Goal: Task Accomplishment & Management: Use online tool/utility

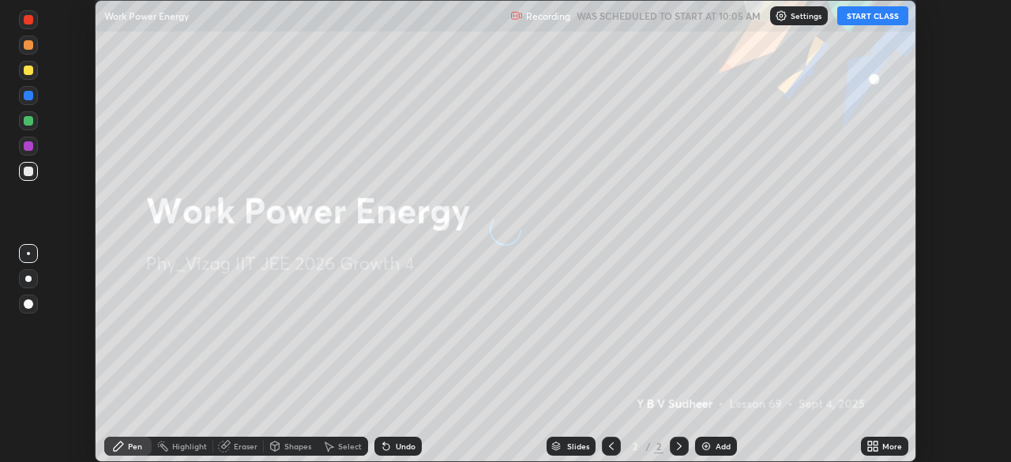
scroll to position [462, 1010]
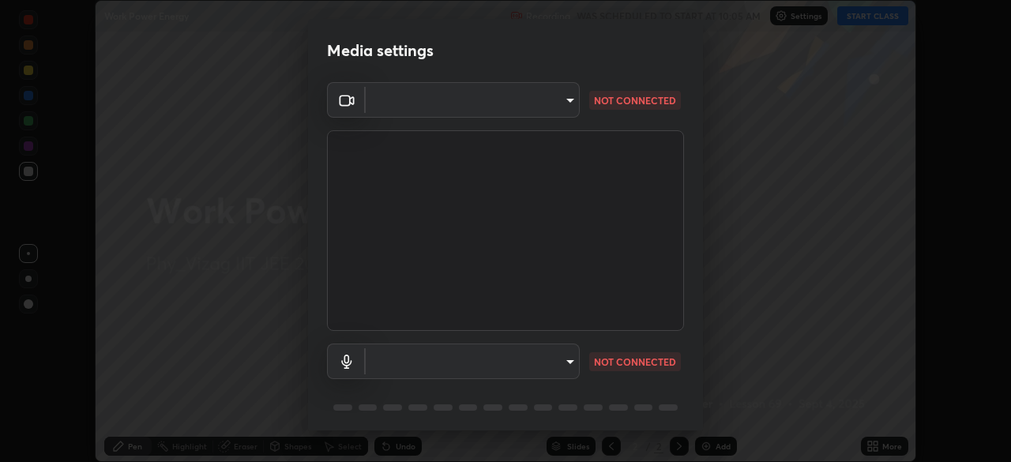
type input "4845557dca10993e581013970589eac48f795e0d899d370849d875fb2bc8e73d"
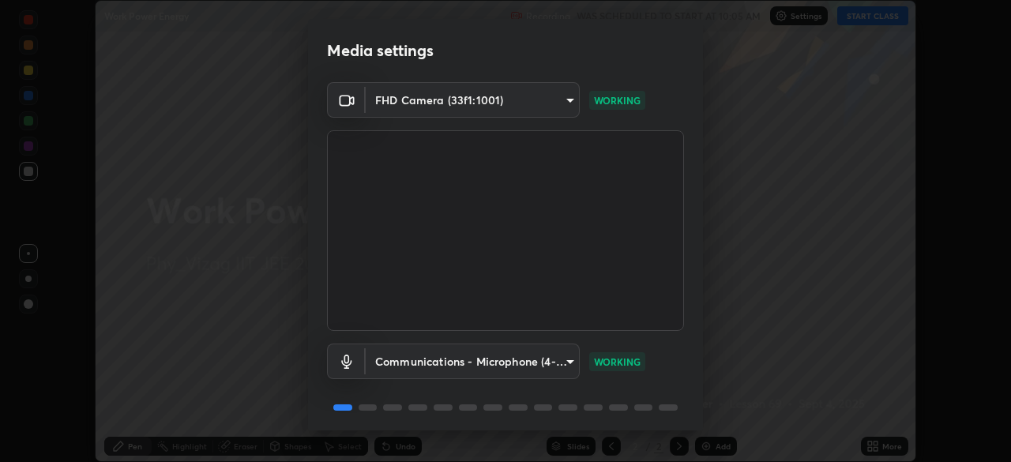
scroll to position [56, 0]
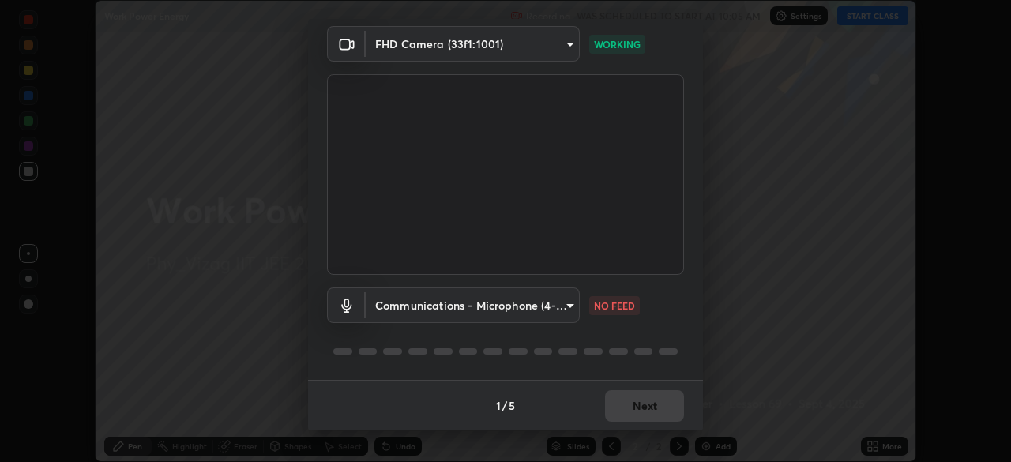
click at [555, 305] on body "Erase all Work Power Energy Recording WAS SCHEDULED TO START AT 10:05 AM Settin…" at bounding box center [505, 231] width 1011 height 462
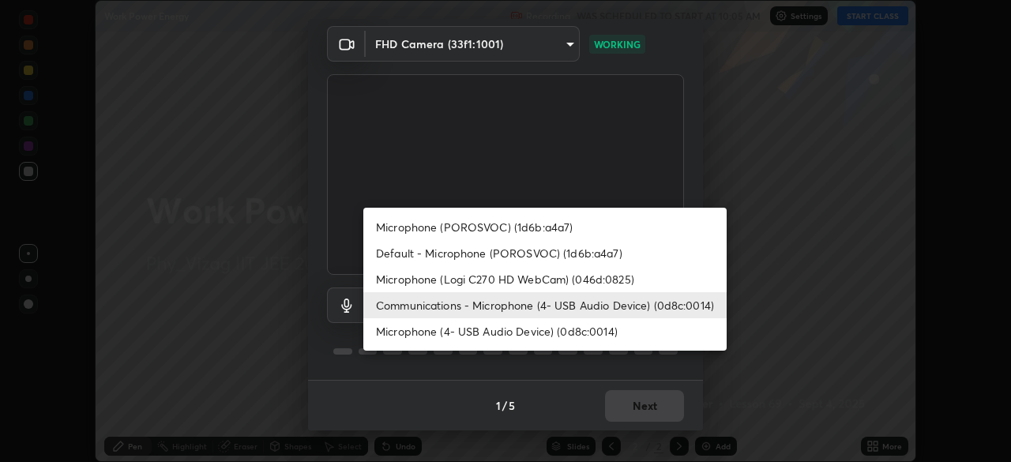
click at [525, 227] on li "Microphone (POROSVOC) (1d6b:a4a7)" at bounding box center [544, 227] width 363 height 26
type input "85a738cde29f1a0f77f02faae61133734f06326a5b79c5e712f93ea26906b8db"
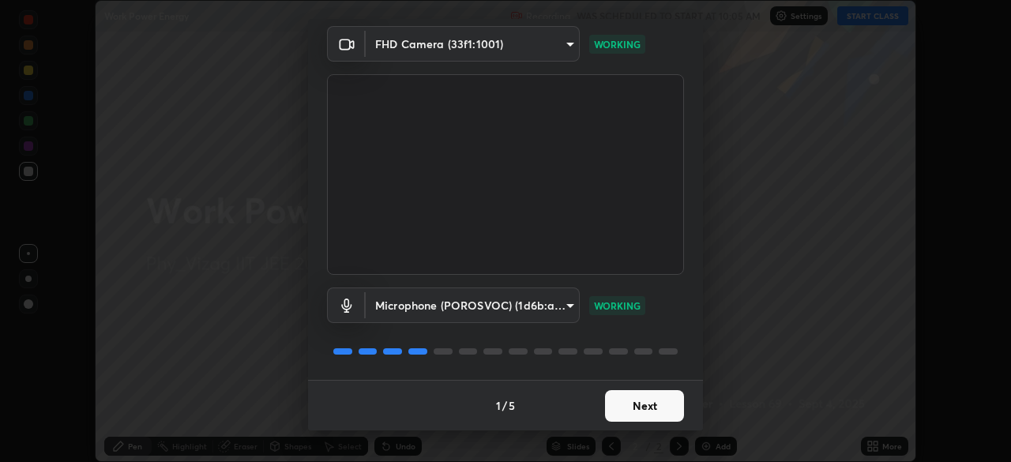
click at [622, 409] on button "Next" at bounding box center [644, 406] width 79 height 32
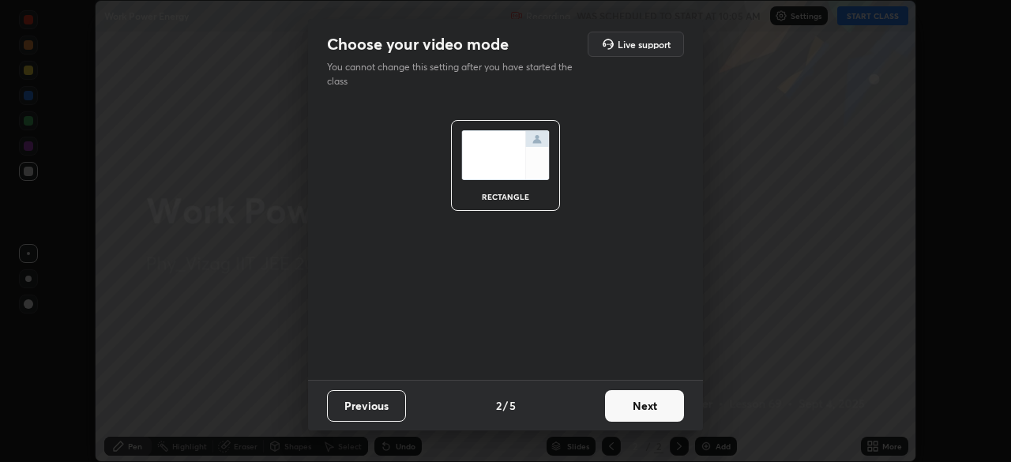
click at [637, 405] on button "Next" at bounding box center [644, 406] width 79 height 32
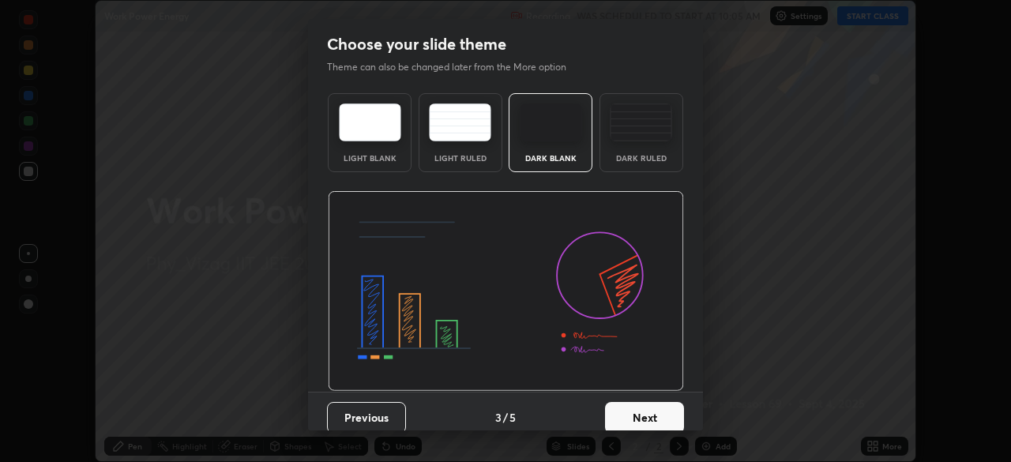
click at [649, 413] on button "Next" at bounding box center [644, 418] width 79 height 32
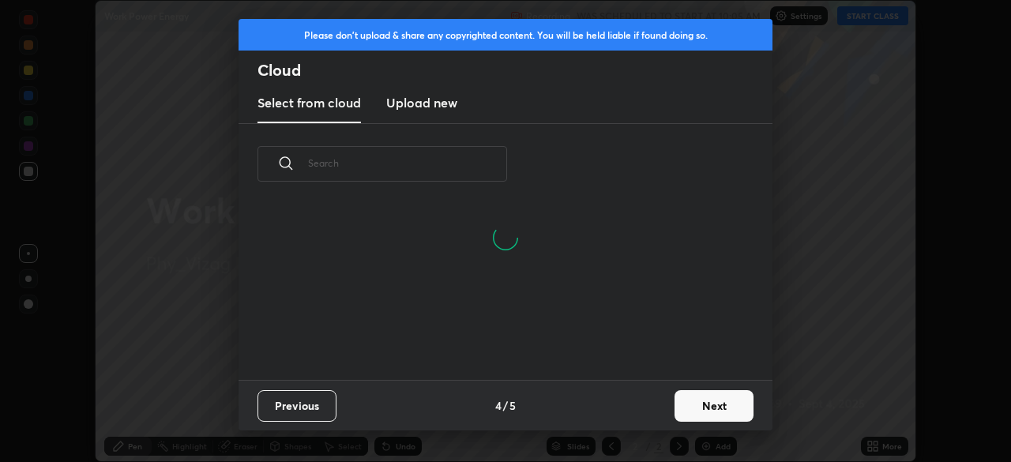
click at [689, 405] on button "Next" at bounding box center [713, 406] width 79 height 32
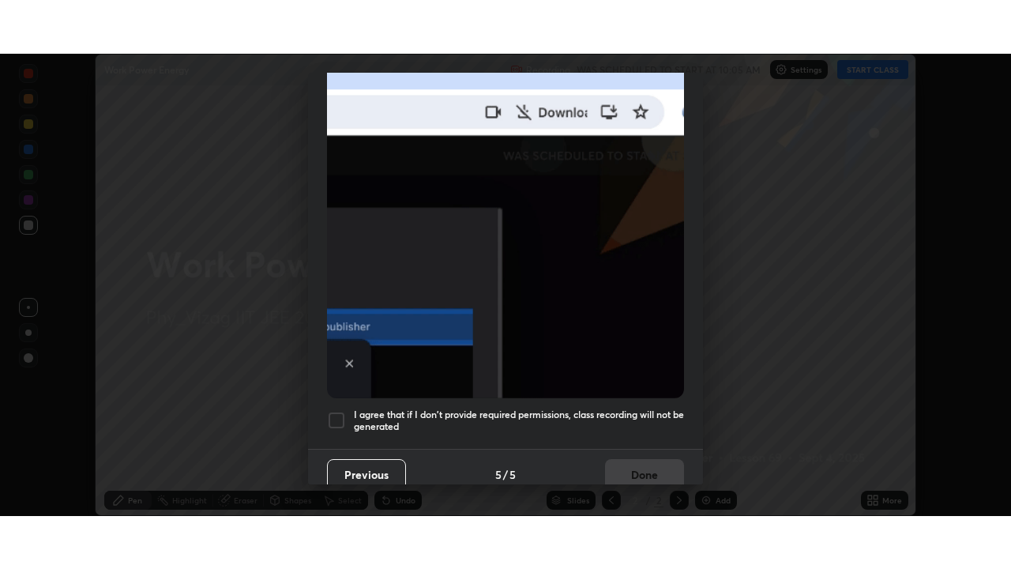
scroll to position [378, 0]
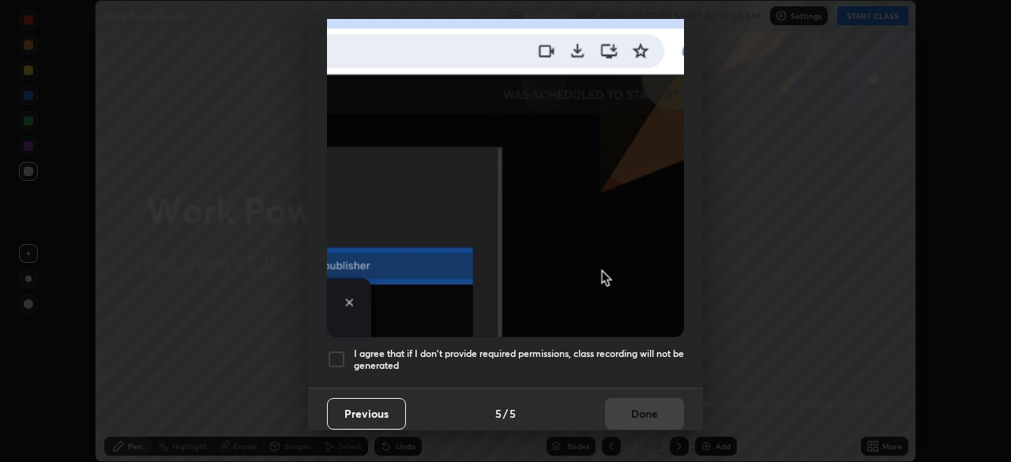
click at [335, 352] on div at bounding box center [336, 359] width 19 height 19
click at [640, 403] on button "Done" at bounding box center [644, 414] width 79 height 32
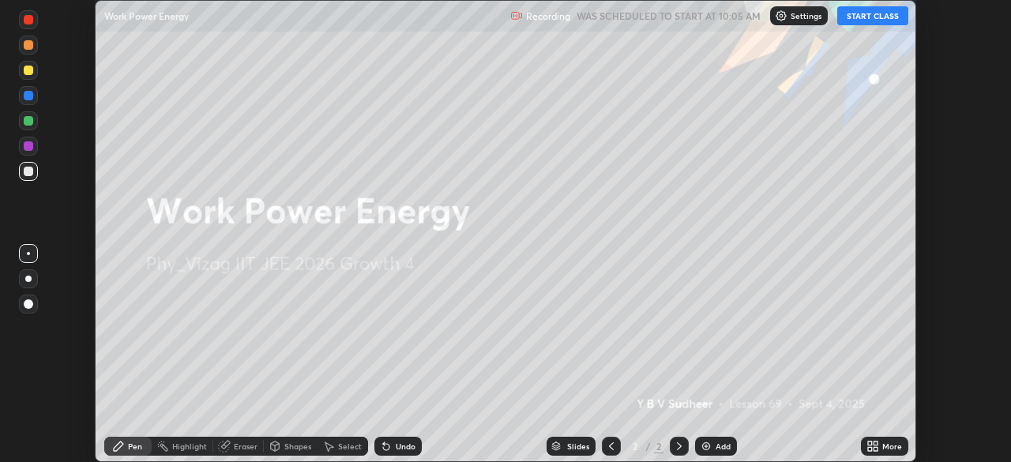
click at [875, 443] on icon at bounding box center [875, 443] width 4 height 4
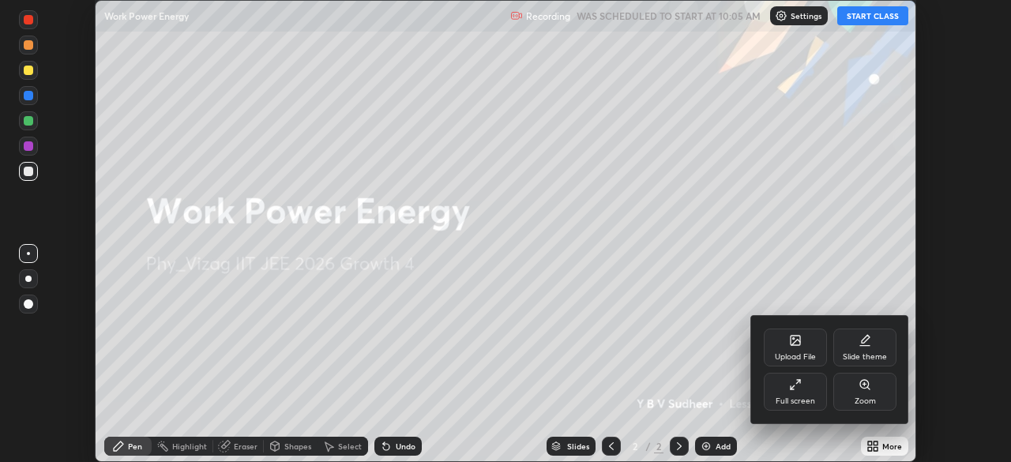
click at [856, 347] on div "Slide theme" at bounding box center [864, 348] width 63 height 38
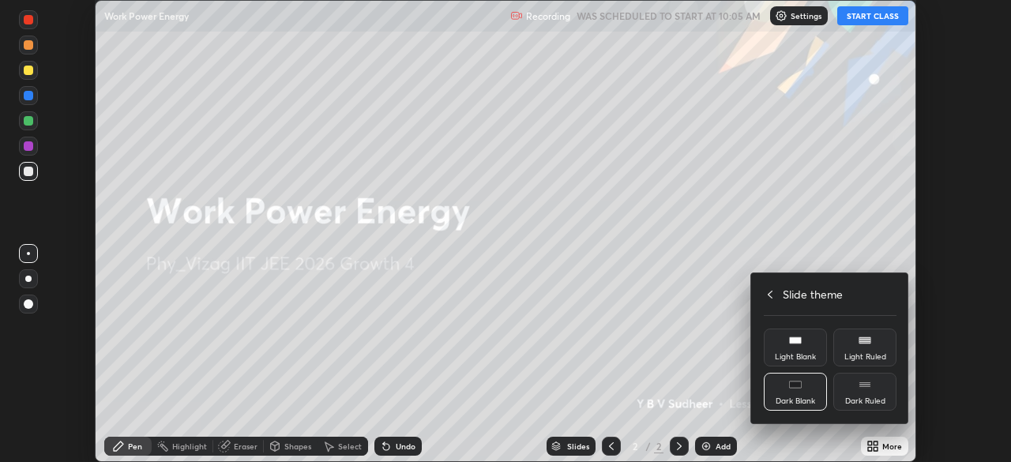
click at [860, 389] on icon at bounding box center [864, 384] width 13 height 13
click at [770, 294] on icon at bounding box center [770, 294] width 13 height 13
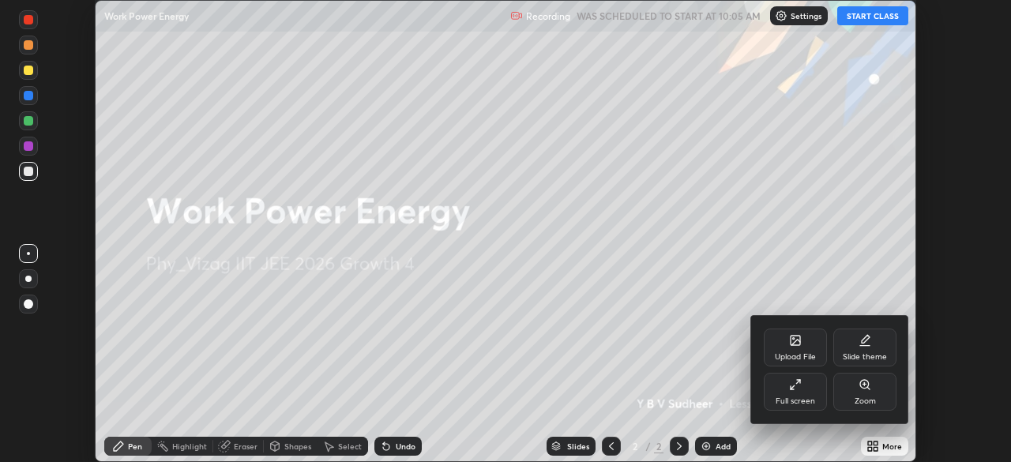
click at [795, 389] on icon at bounding box center [795, 384] width 13 height 13
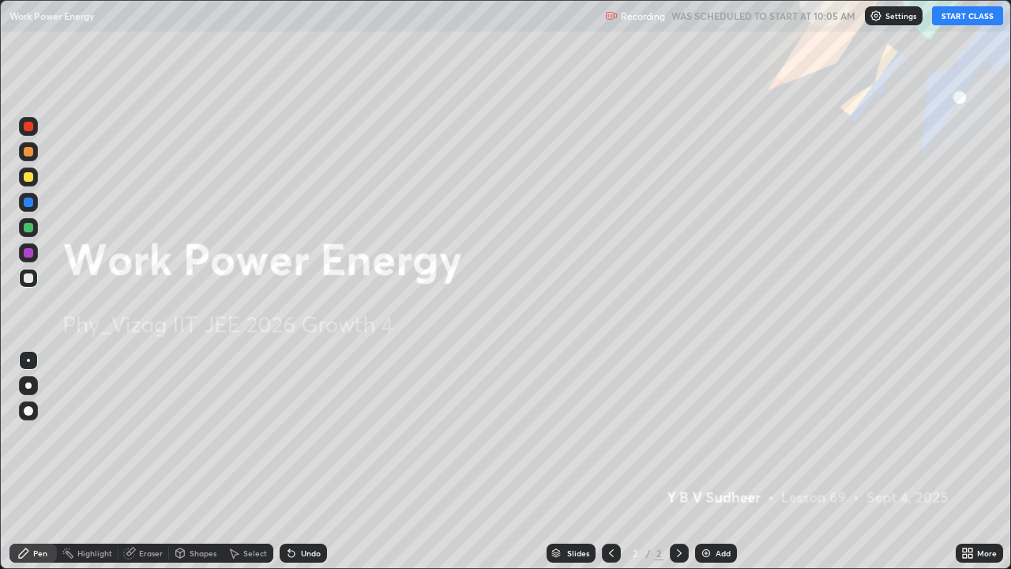
scroll to position [569, 1011]
click at [707, 461] on img at bounding box center [706, 552] width 13 height 13
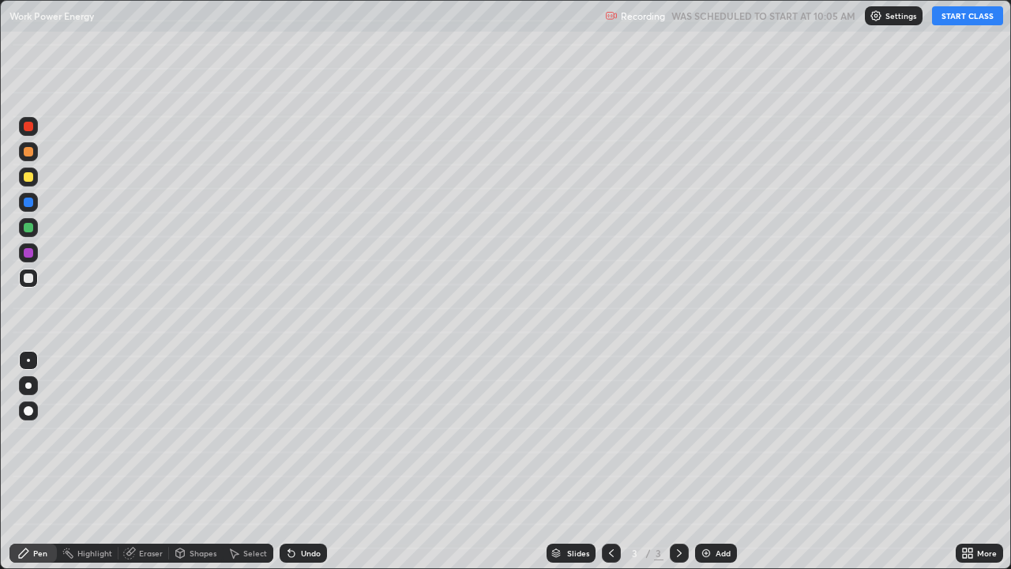
click at [964, 21] on button "START CLASS" at bounding box center [967, 15] width 71 height 19
click at [30, 388] on div at bounding box center [28, 385] width 6 height 6
click at [711, 461] on img at bounding box center [706, 552] width 13 height 13
click at [301, 461] on div "Undo" at bounding box center [311, 553] width 20 height 8
click at [711, 461] on div "Add" at bounding box center [716, 552] width 42 height 19
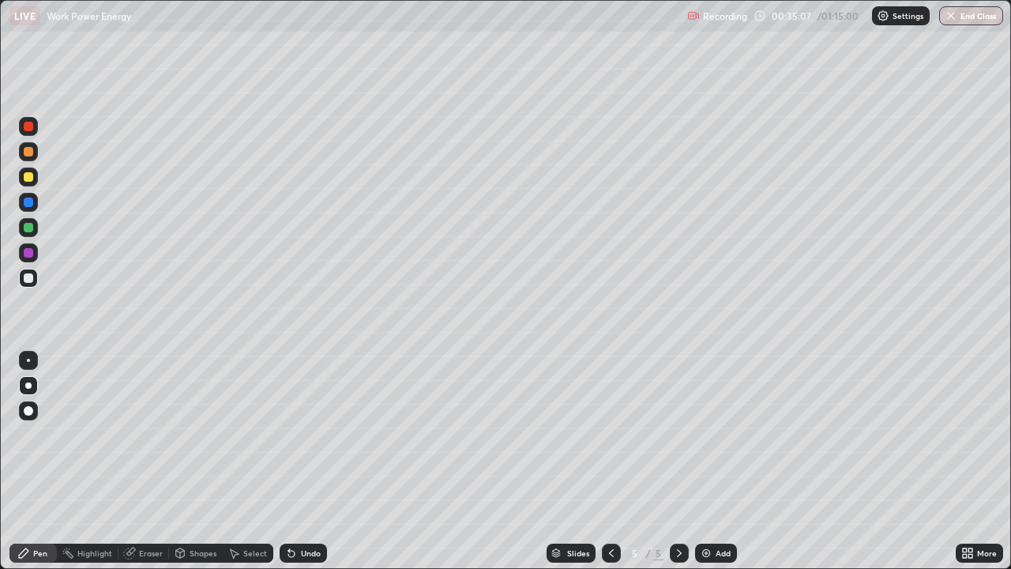
click at [700, 461] on img at bounding box center [706, 552] width 13 height 13
click at [28, 205] on div at bounding box center [28, 201] width 9 height 9
click at [30, 280] on div at bounding box center [28, 277] width 9 height 9
click at [300, 461] on div "Undo" at bounding box center [303, 552] width 47 height 19
click at [299, 461] on div "Undo" at bounding box center [303, 552] width 47 height 19
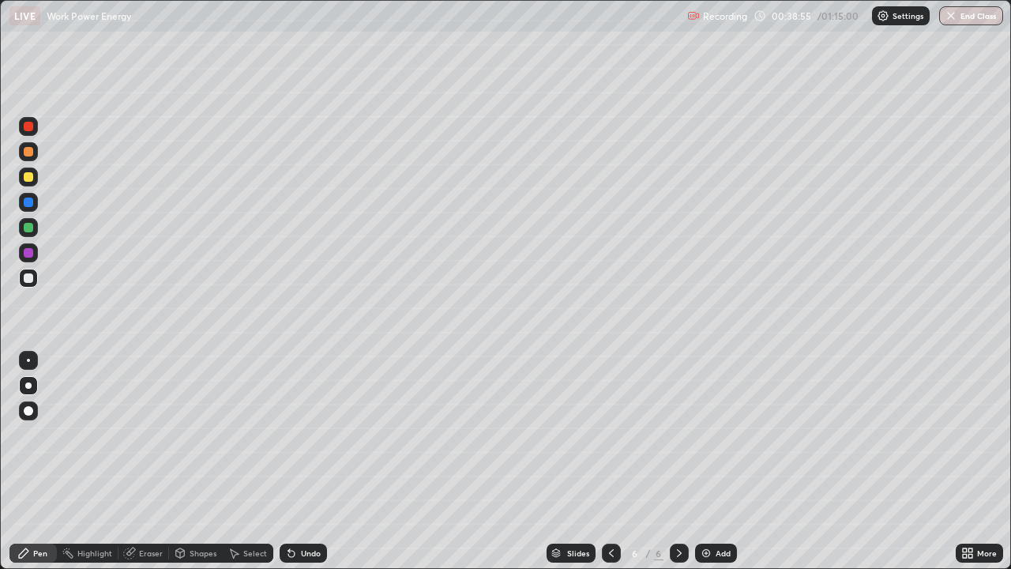
click at [142, 461] on div "Eraser" at bounding box center [151, 553] width 24 height 8
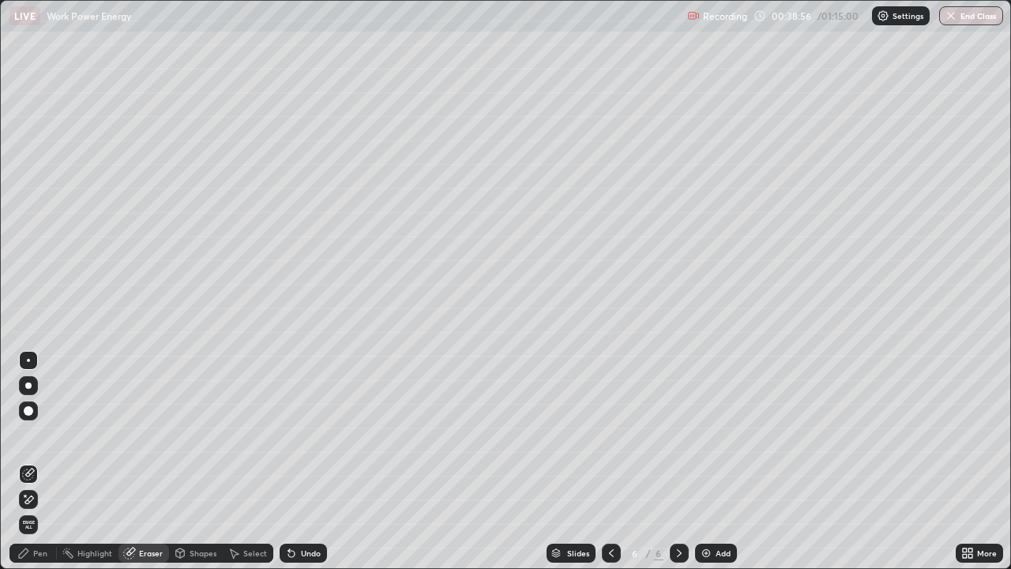
click at [36, 461] on div "Pen" at bounding box center [40, 553] width 14 height 8
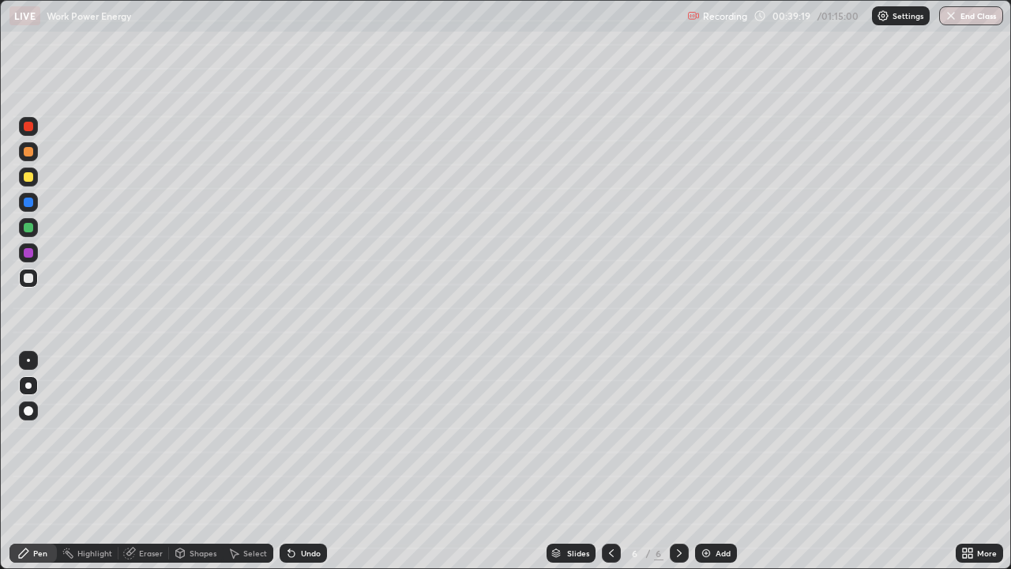
click at [307, 461] on div "Undo" at bounding box center [311, 553] width 20 height 8
click at [706, 461] on img at bounding box center [706, 552] width 13 height 13
click at [148, 461] on div "Eraser" at bounding box center [151, 553] width 24 height 8
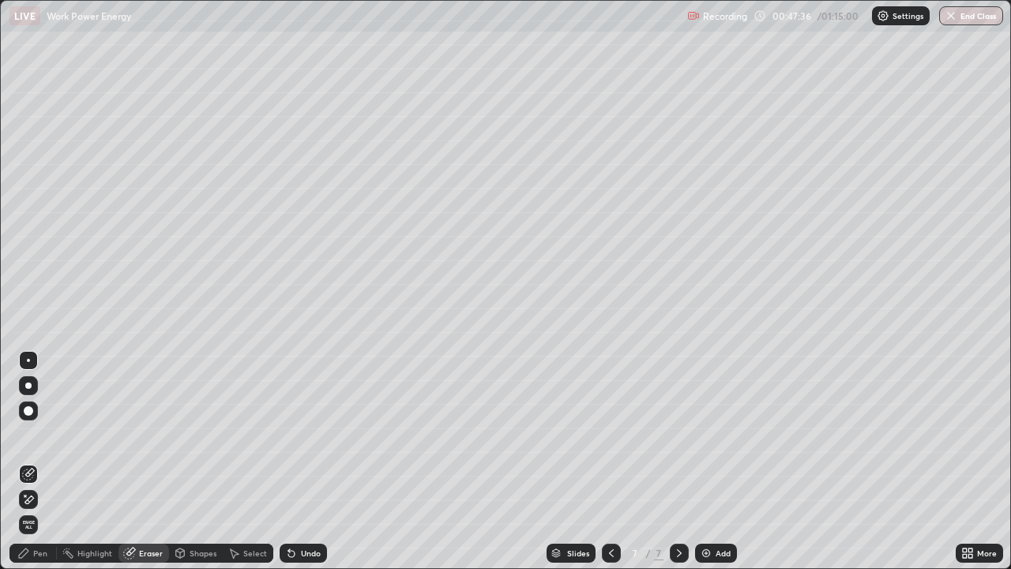
click at [37, 461] on div "Pen" at bounding box center [40, 553] width 14 height 8
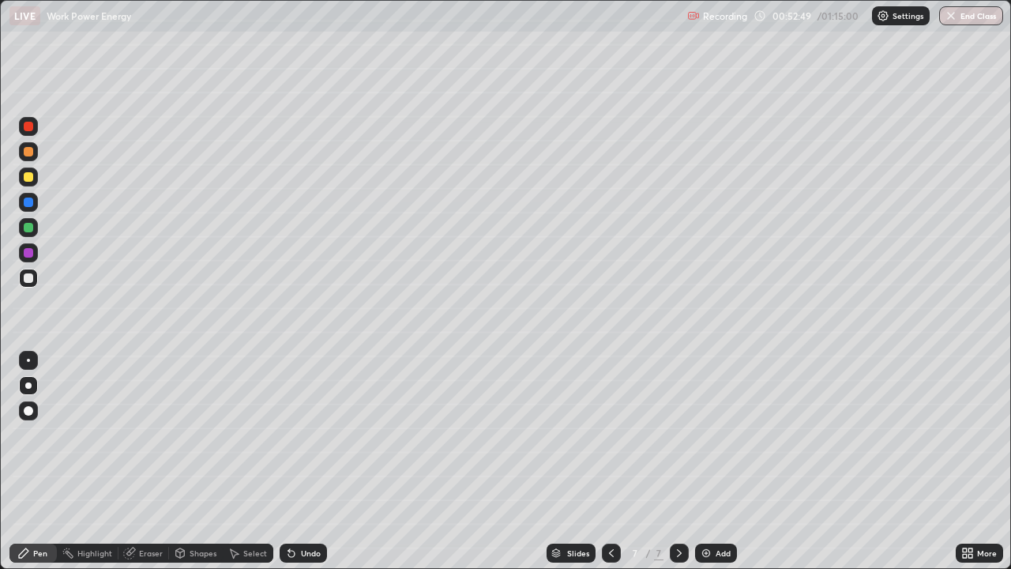
click at [708, 461] on div "Add" at bounding box center [716, 552] width 42 height 19
click at [187, 461] on div "Shapes" at bounding box center [196, 552] width 54 height 19
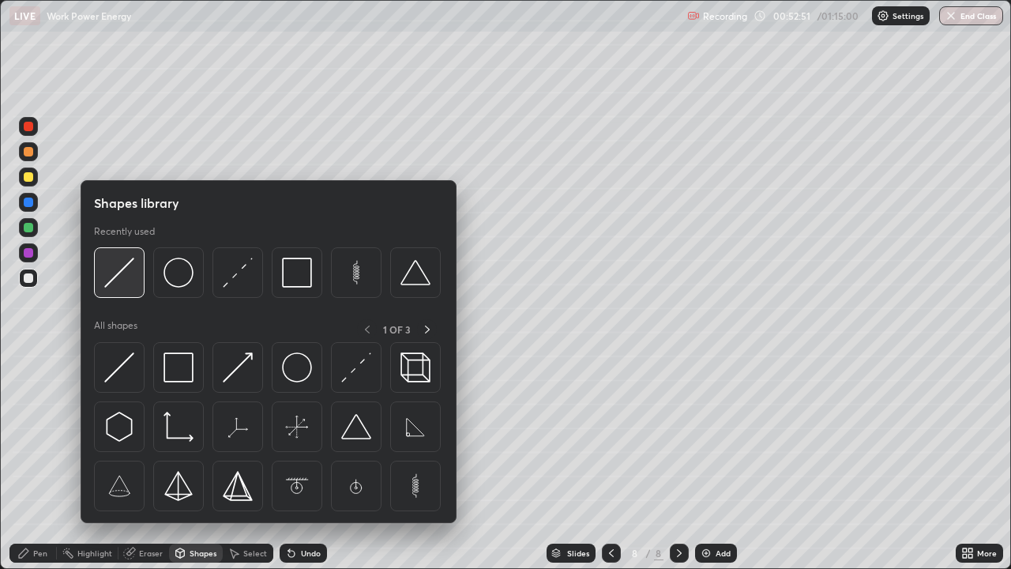
click at [126, 286] on img at bounding box center [119, 272] width 30 height 30
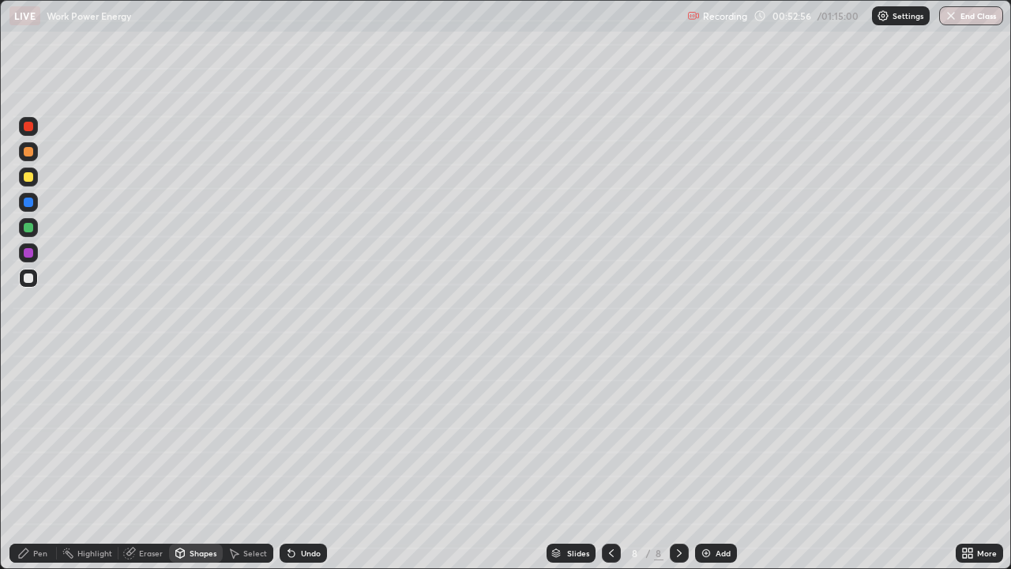
click at [39, 461] on div "Pen" at bounding box center [40, 553] width 14 height 8
click at [703, 461] on img at bounding box center [706, 552] width 13 height 13
click at [148, 461] on div "Eraser" at bounding box center [151, 553] width 24 height 8
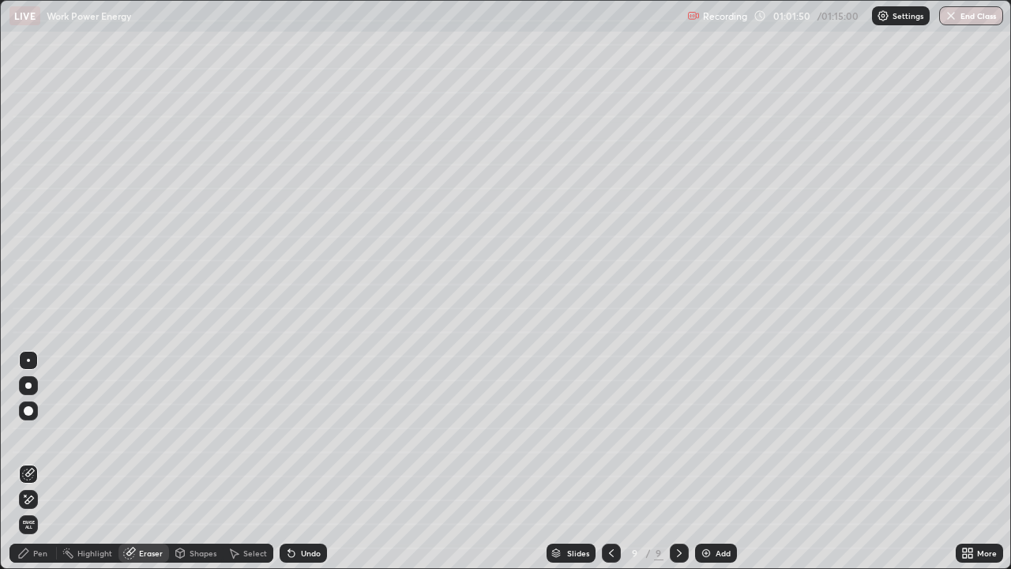
click at [29, 461] on icon at bounding box center [23, 552] width 13 height 13
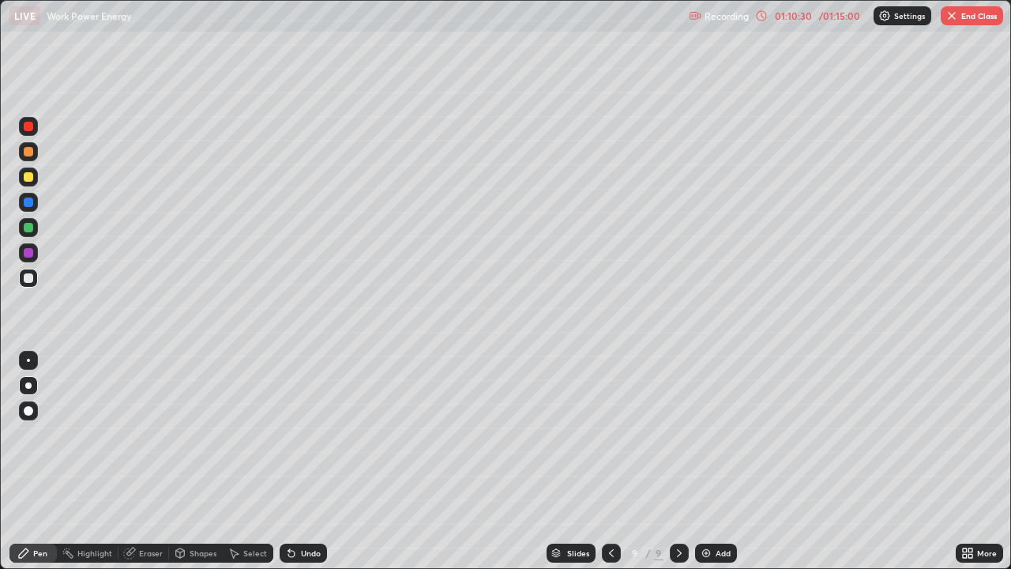
click at [978, 21] on button "End Class" at bounding box center [972, 15] width 62 height 19
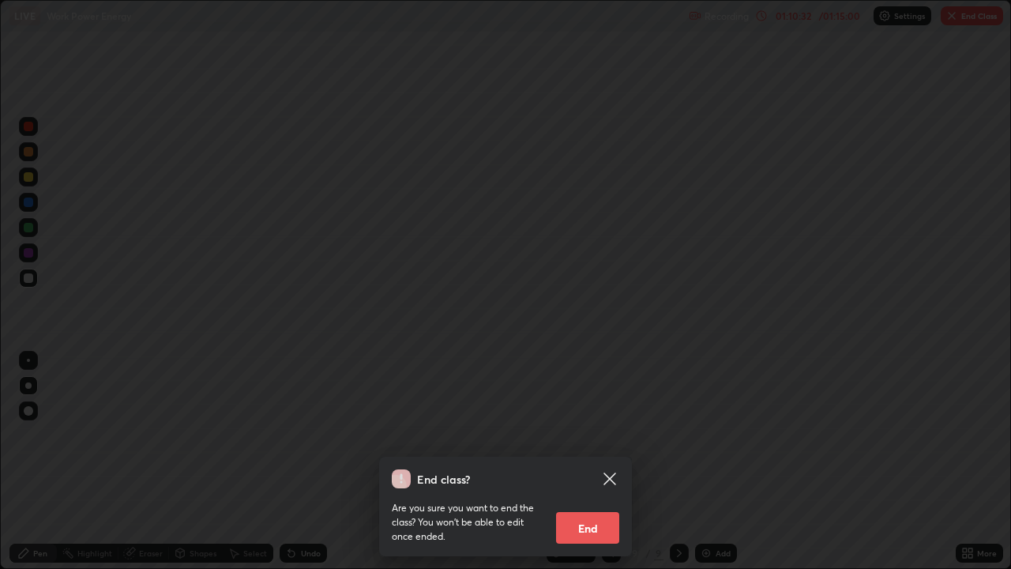
click at [592, 461] on button "End" at bounding box center [587, 528] width 63 height 32
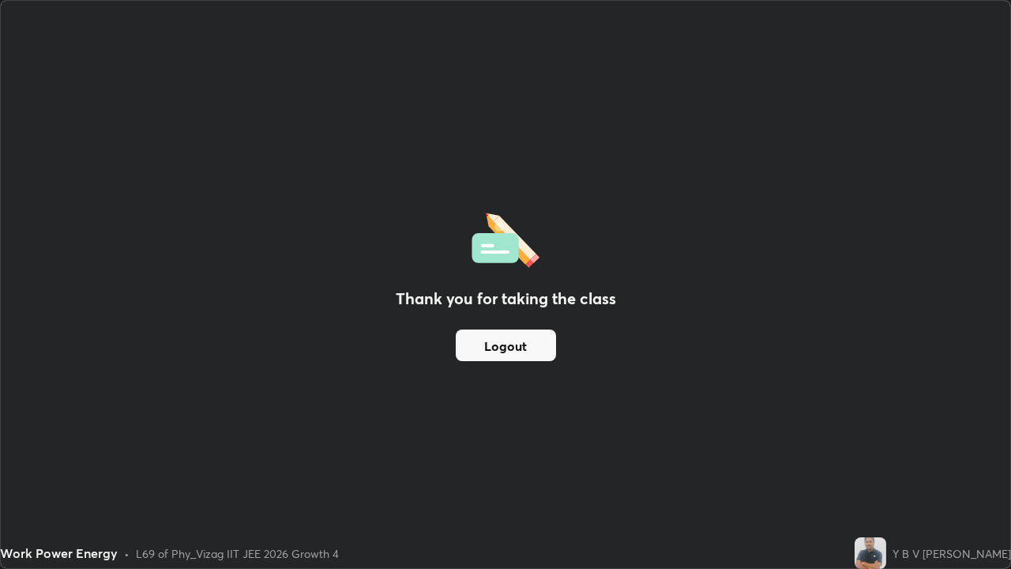
click at [524, 353] on button "Logout" at bounding box center [506, 345] width 100 height 32
